Goal: Information Seeking & Learning: Stay updated

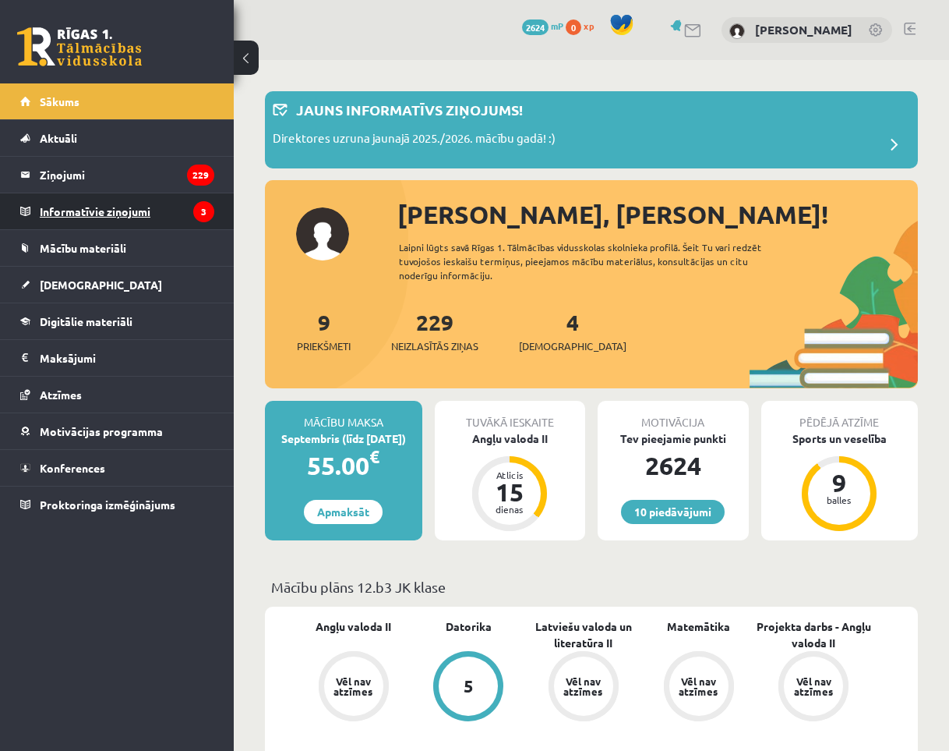
click at [104, 207] on legend "Informatīvie ziņojumi 3" at bounding box center [127, 211] width 175 height 36
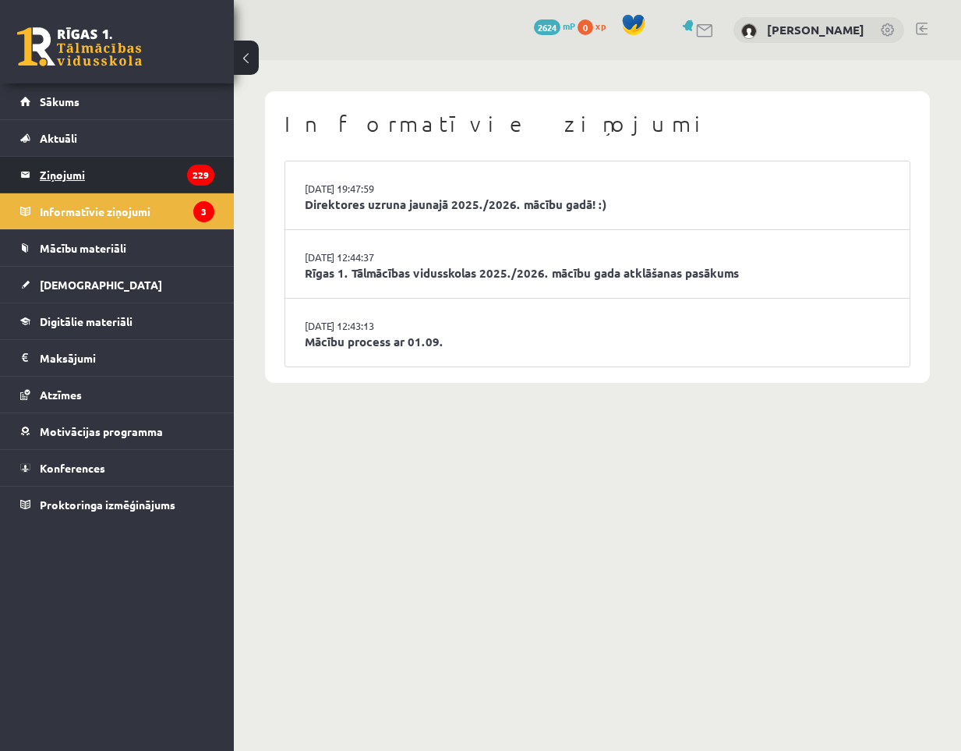
click at [89, 174] on legend "Ziņojumi 229" at bounding box center [127, 175] width 175 height 36
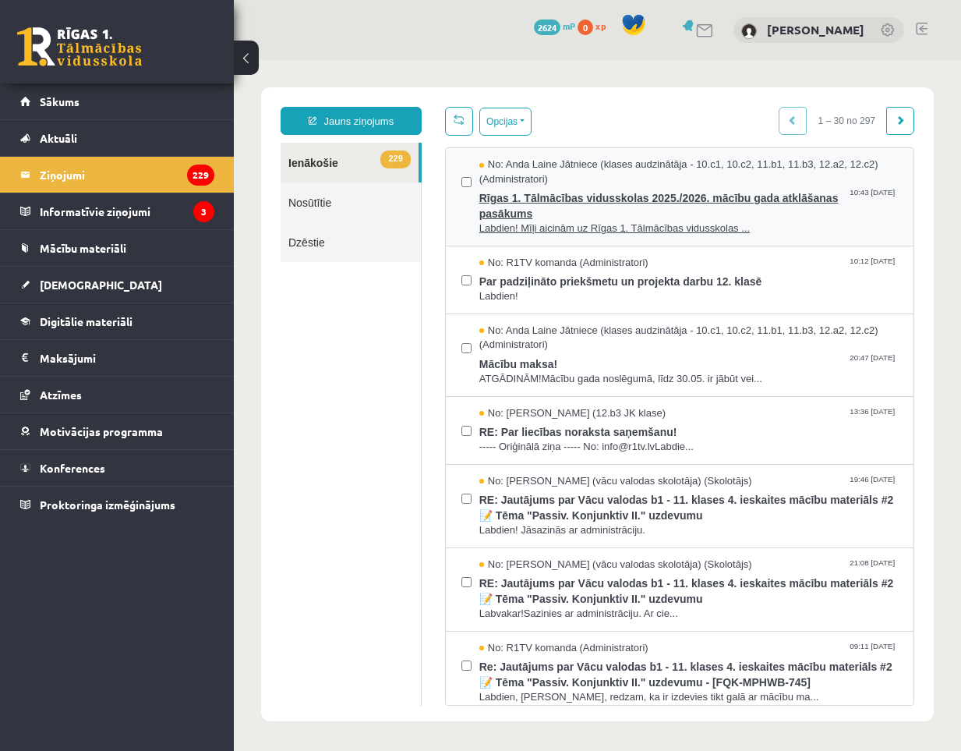
click at [603, 204] on span "Rīgas 1. Tālmācības vidusskolas 2025./2026. mācību gada atklāšanas pasākums" at bounding box center [688, 203] width 419 height 35
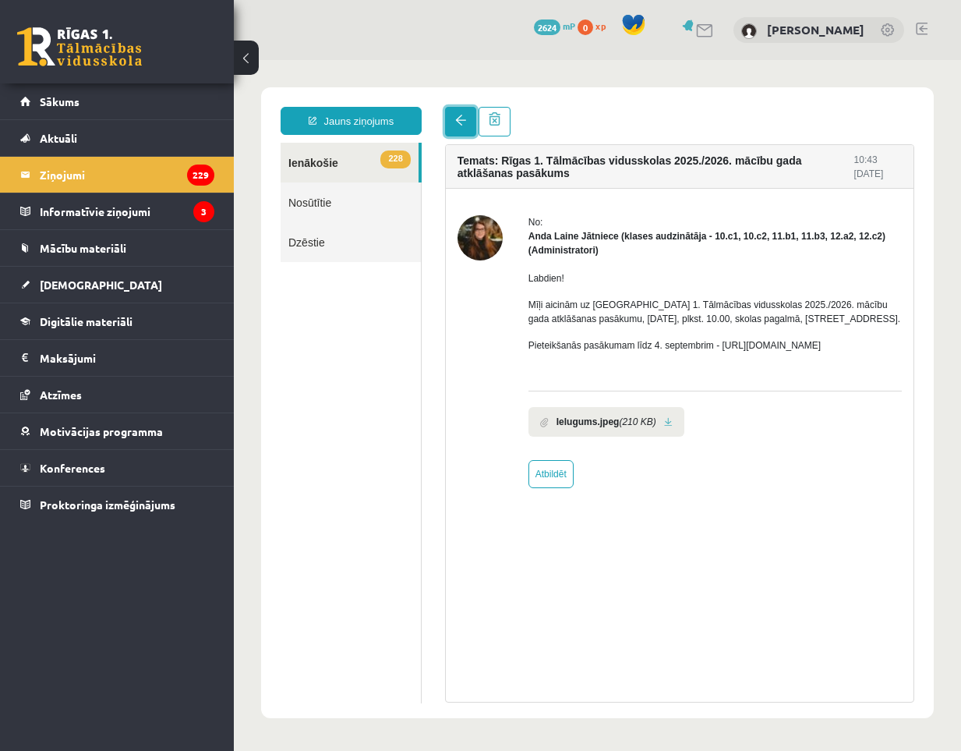
click at [455, 122] on span at bounding box center [460, 120] width 11 height 11
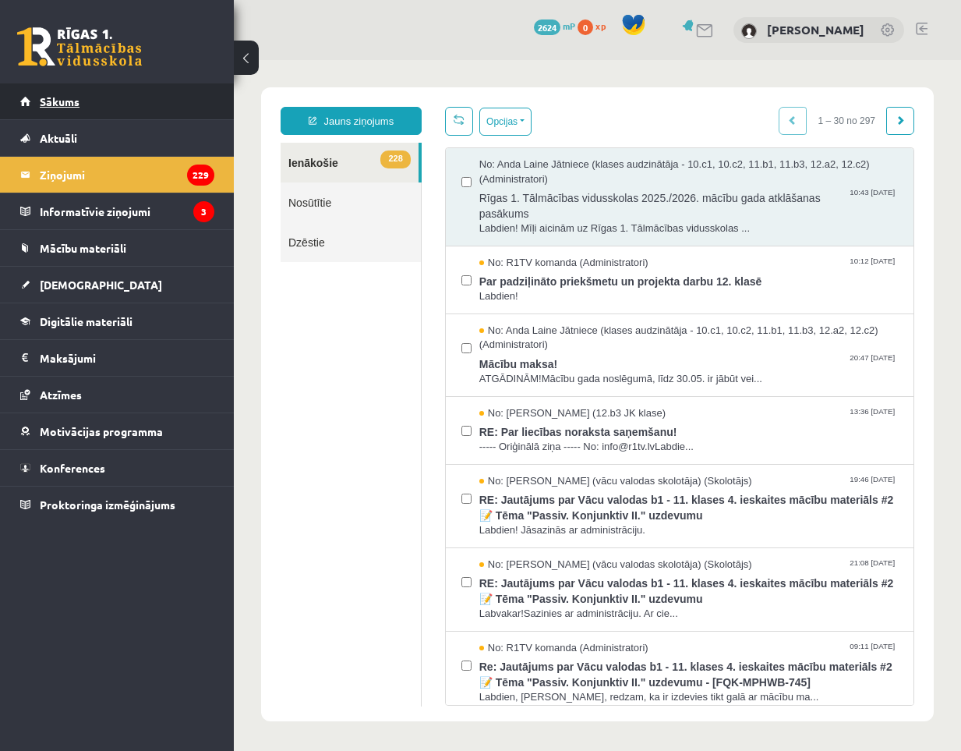
click at [68, 96] on span "Sākums" at bounding box center [60, 101] width 40 height 14
